Goal: Task Accomplishment & Management: Manage account settings

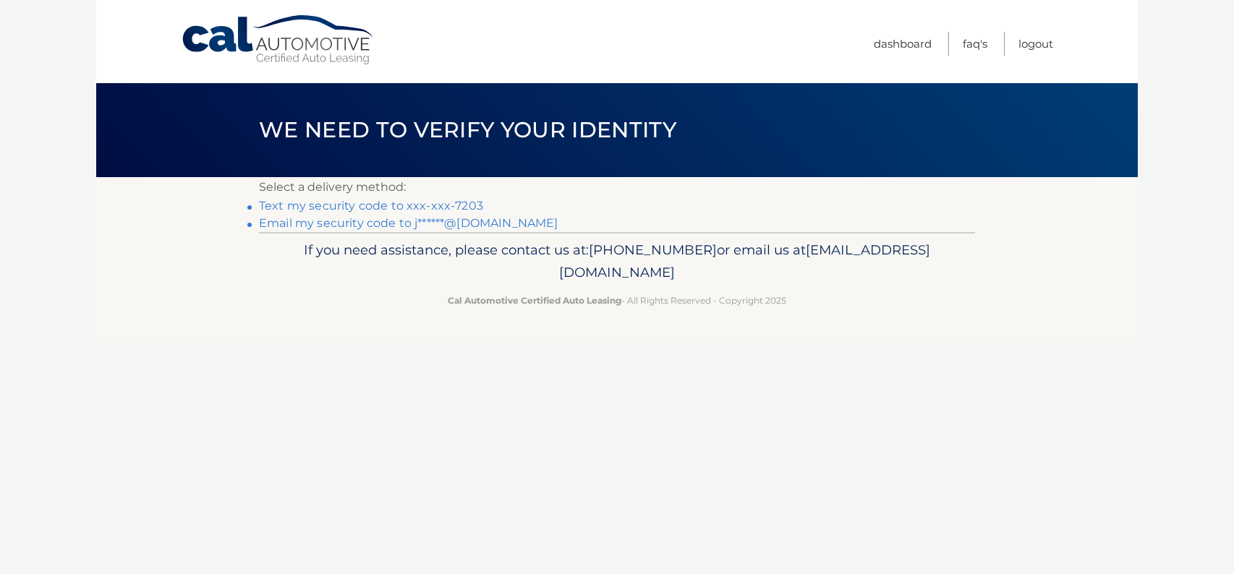
click at [439, 208] on link "Text my security code to xxx-xxx-7203" at bounding box center [371, 206] width 224 height 14
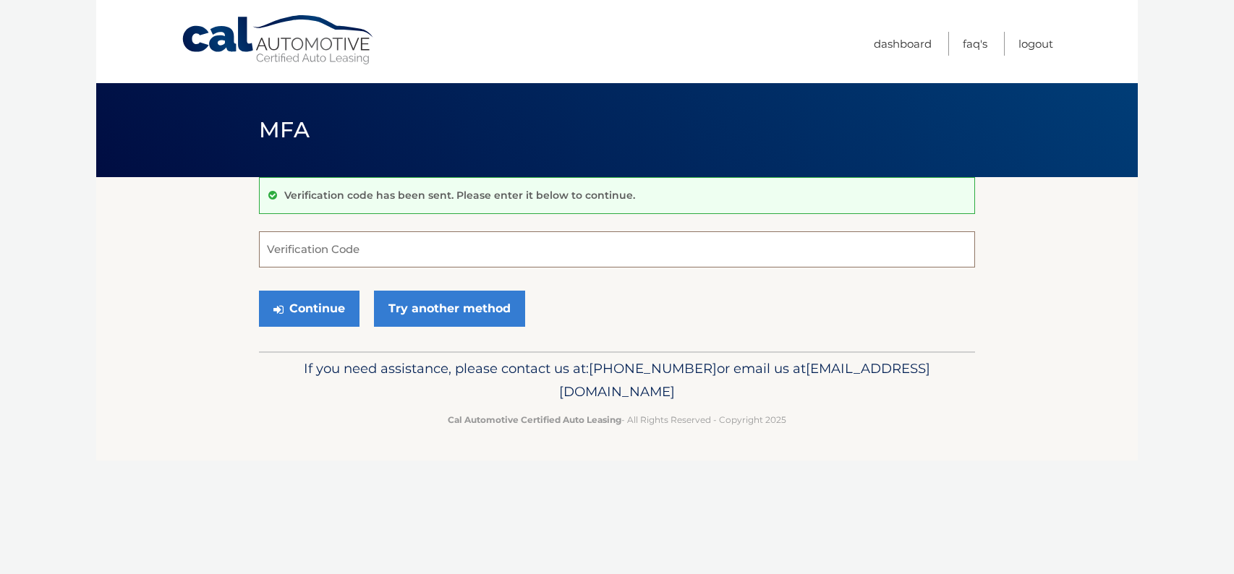
click at [409, 252] on input "Verification Code" at bounding box center [617, 249] width 716 height 36
type input "849901"
click at [259, 291] on button "Continue" at bounding box center [309, 309] width 101 height 36
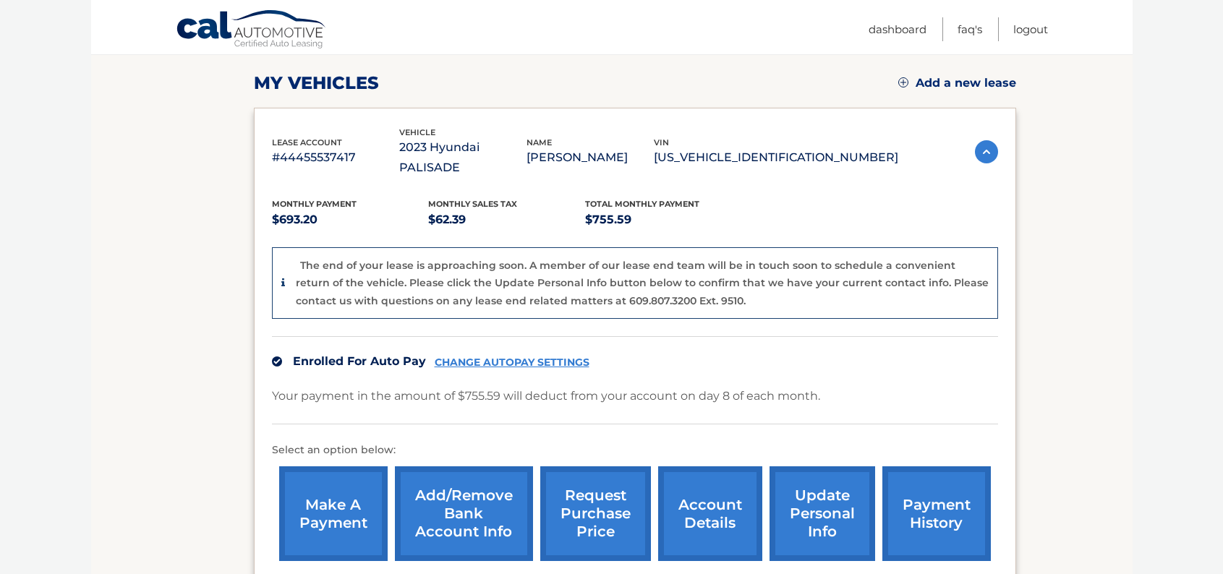
scroll to position [217, 0]
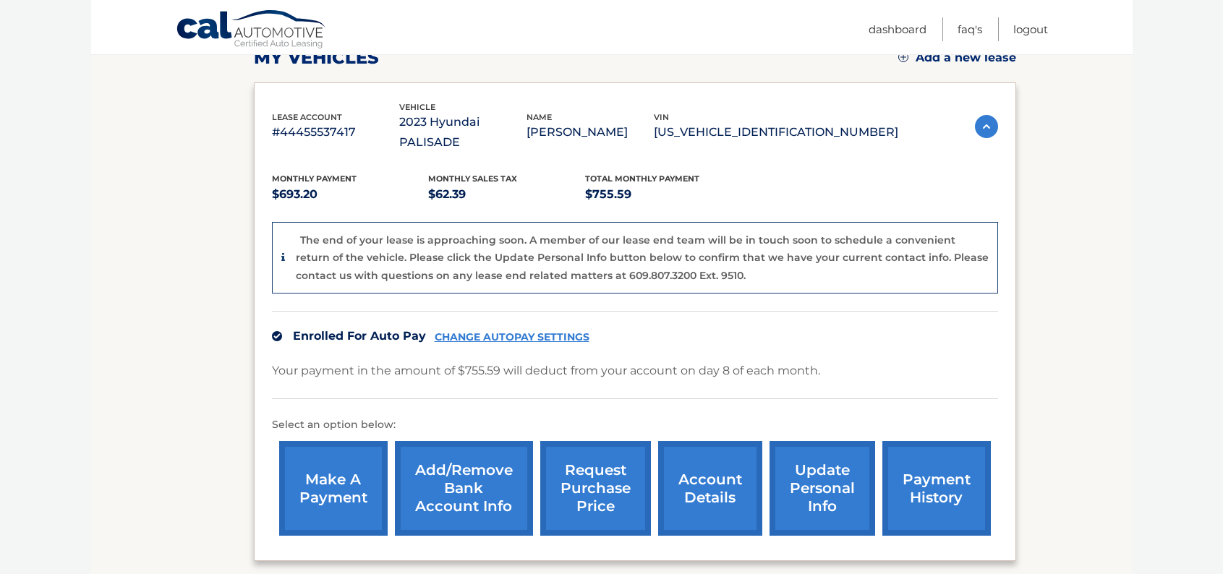
click at [513, 331] on link "CHANGE AUTOPAY SETTINGS" at bounding box center [512, 337] width 155 height 12
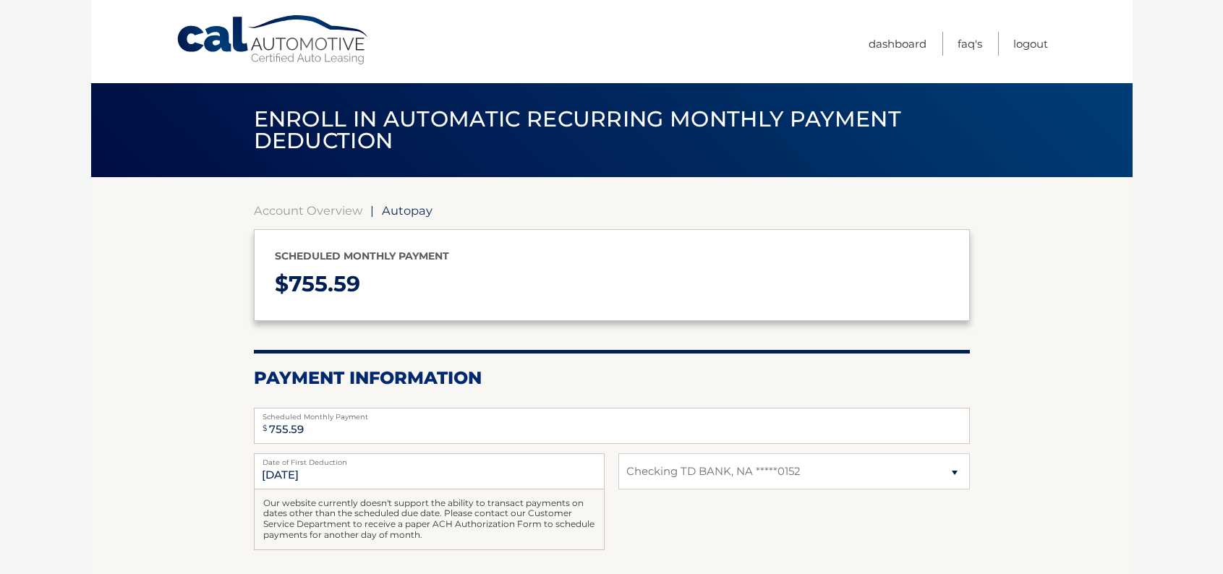
select select "ODAyOTg1ZWMtMjBlNy00MWUzLWE5NmMtM2NlNGZjOWE5YmNi"
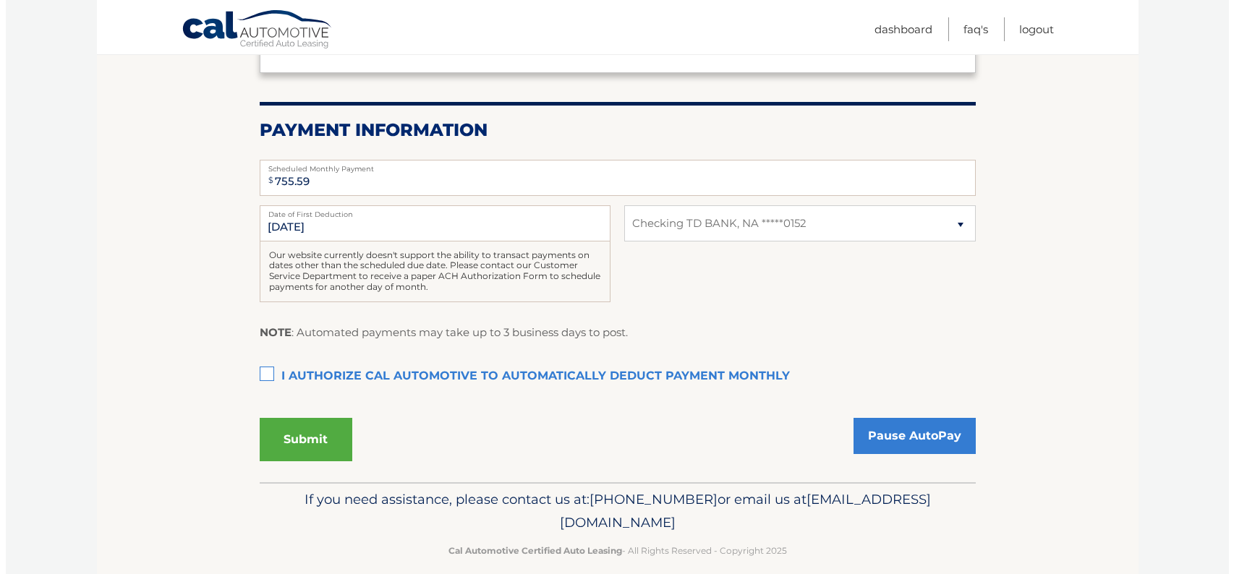
scroll to position [265, 0]
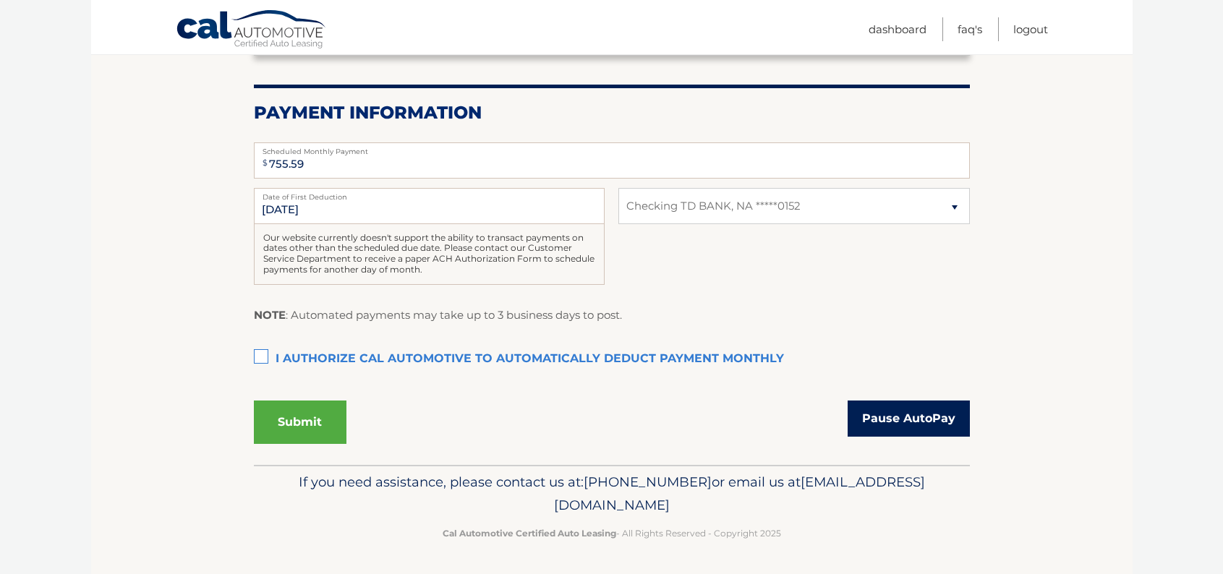
click at [891, 419] on link "Pause AutoPay" at bounding box center [909, 419] width 122 height 36
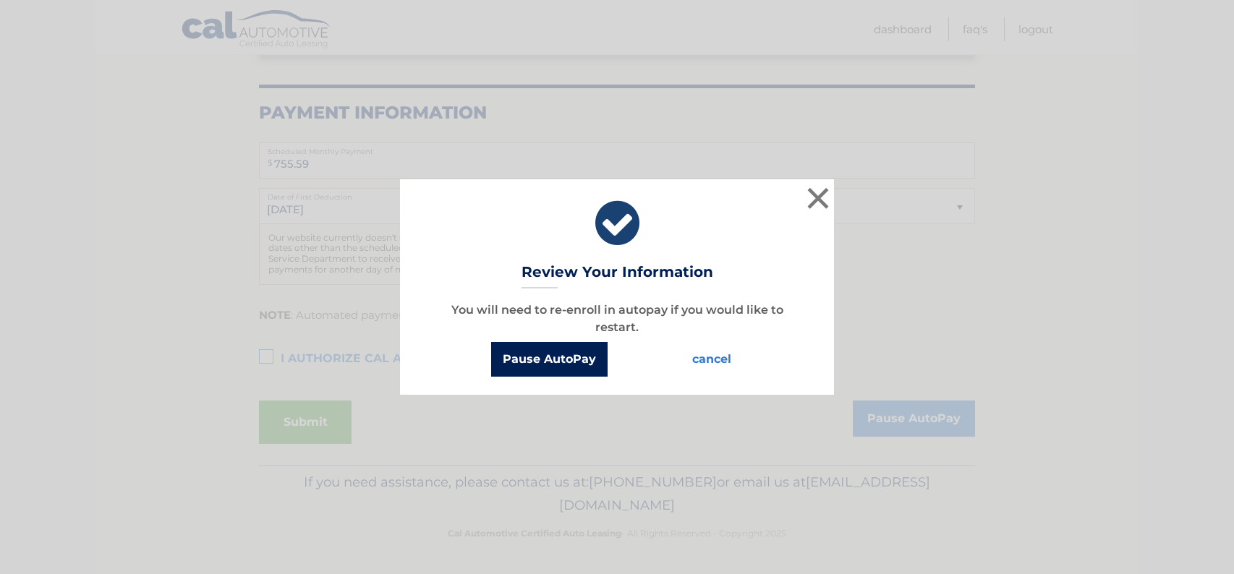
click at [568, 367] on button "Pause AutoPay" at bounding box center [549, 359] width 116 height 35
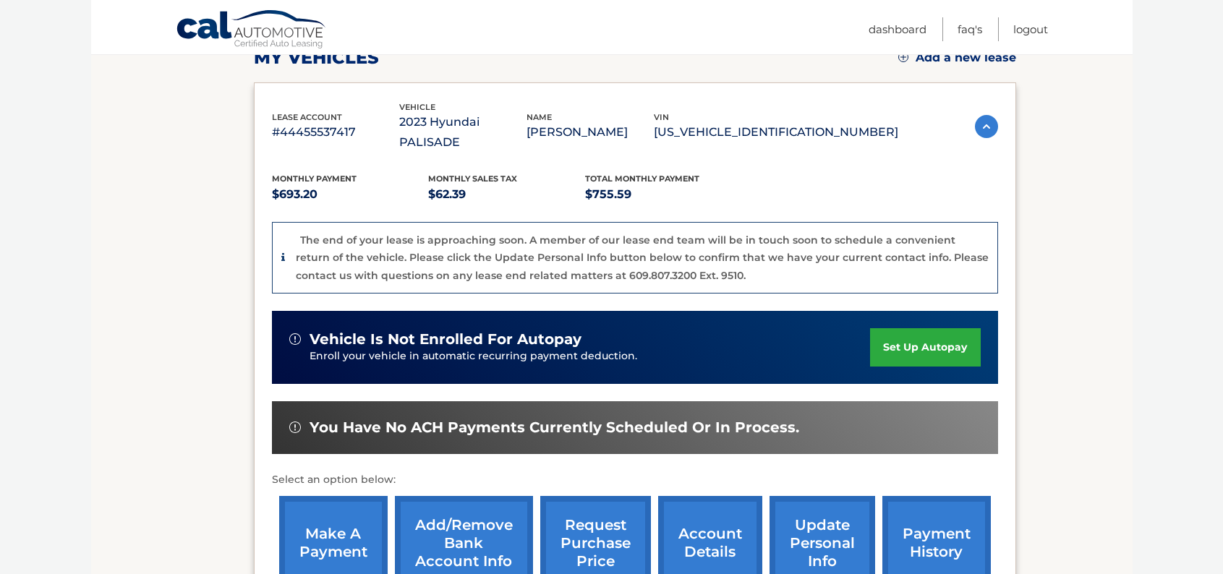
scroll to position [289, 0]
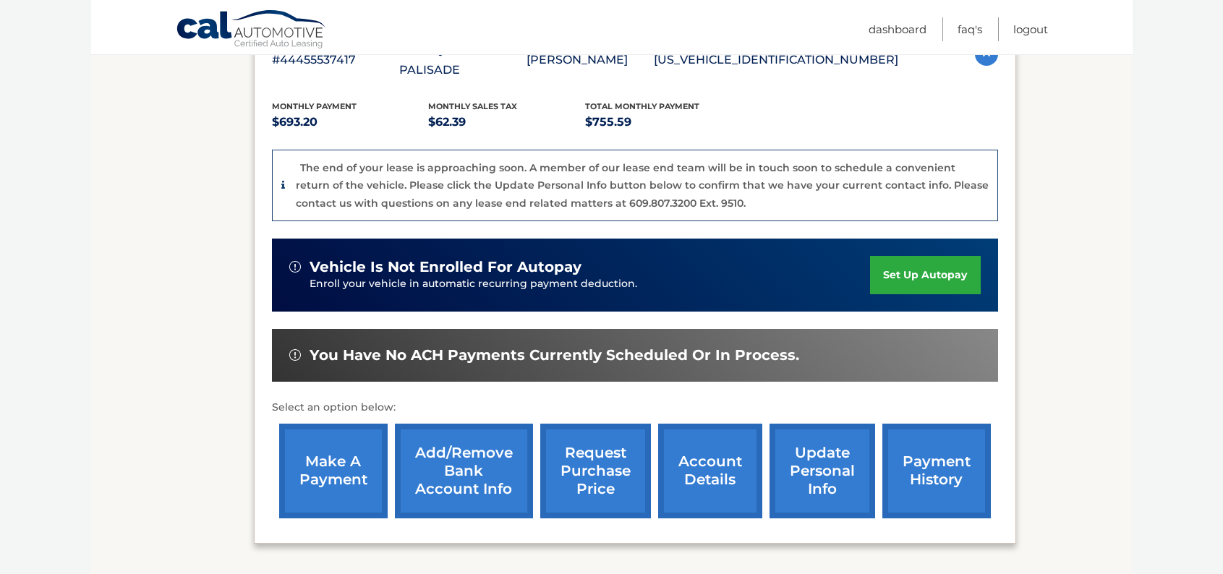
click at [487, 456] on link "Add/Remove bank account info" at bounding box center [464, 471] width 138 height 95
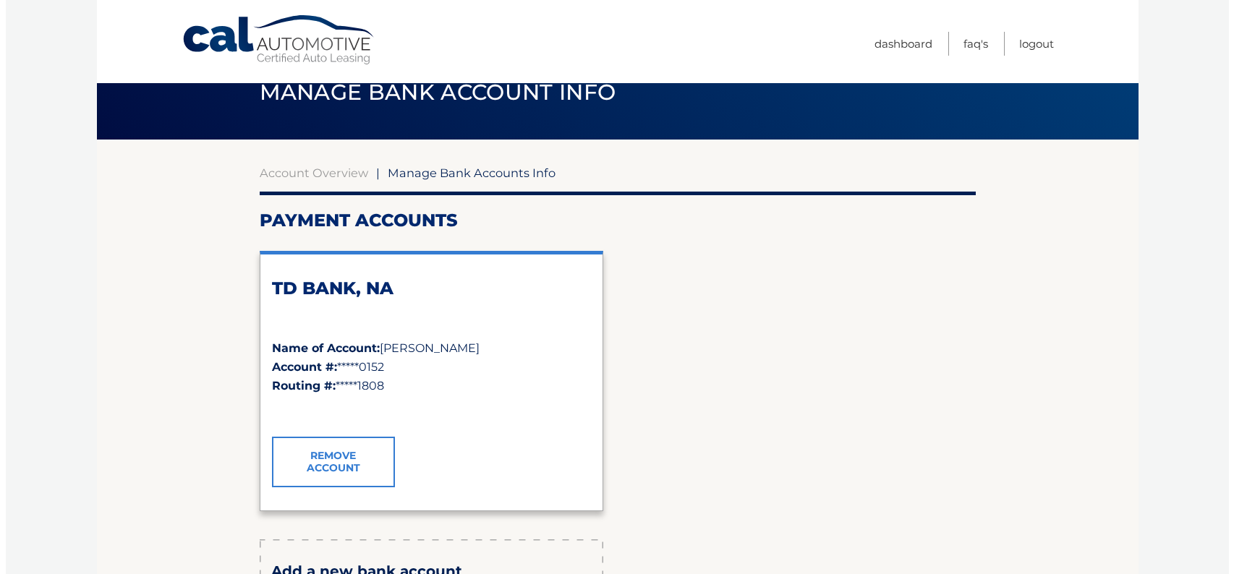
scroll to position [72, 0]
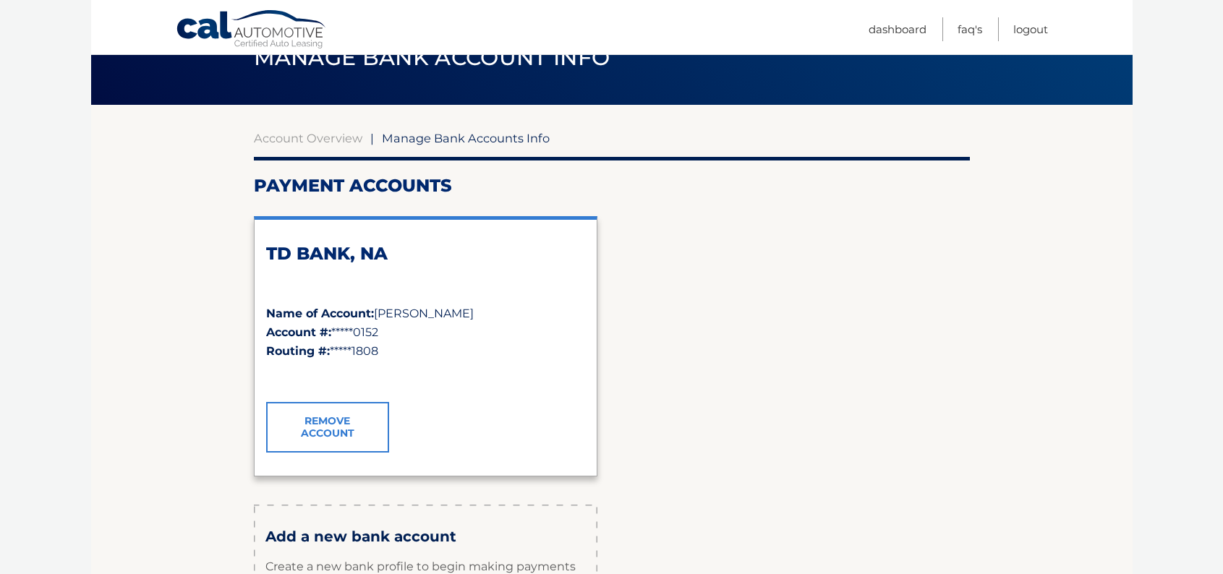
click at [330, 422] on link "Remove Account" at bounding box center [327, 427] width 123 height 51
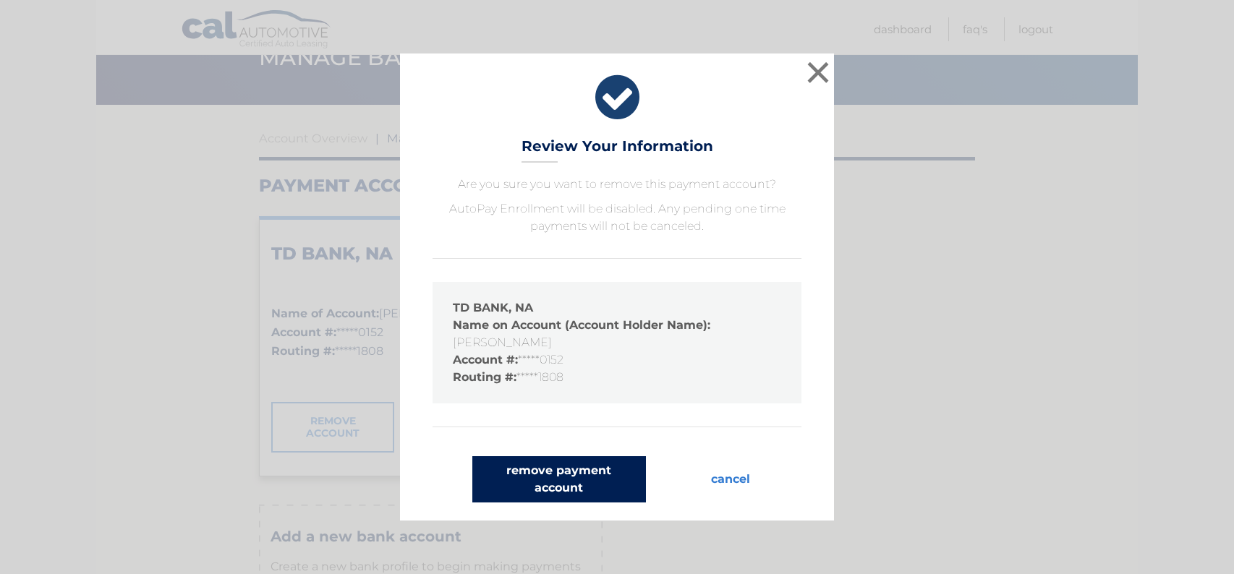
click at [581, 475] on button "remove payment account" at bounding box center [559, 479] width 174 height 46
